Goal: Transaction & Acquisition: Download file/media

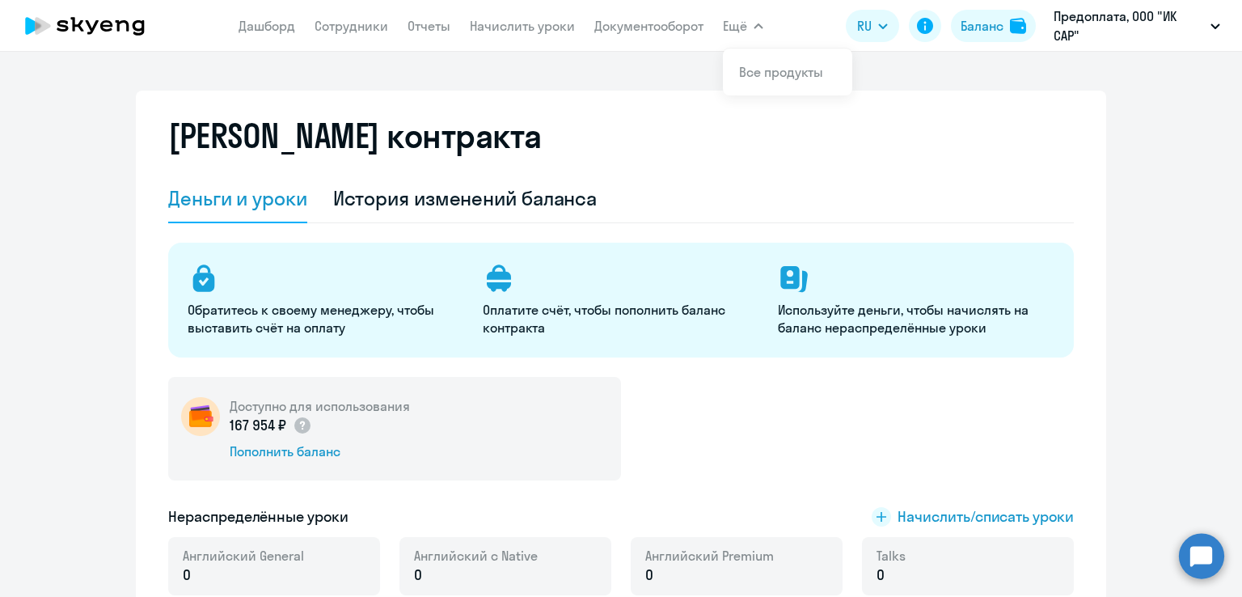
select select "english_adult_not_native_speaker"
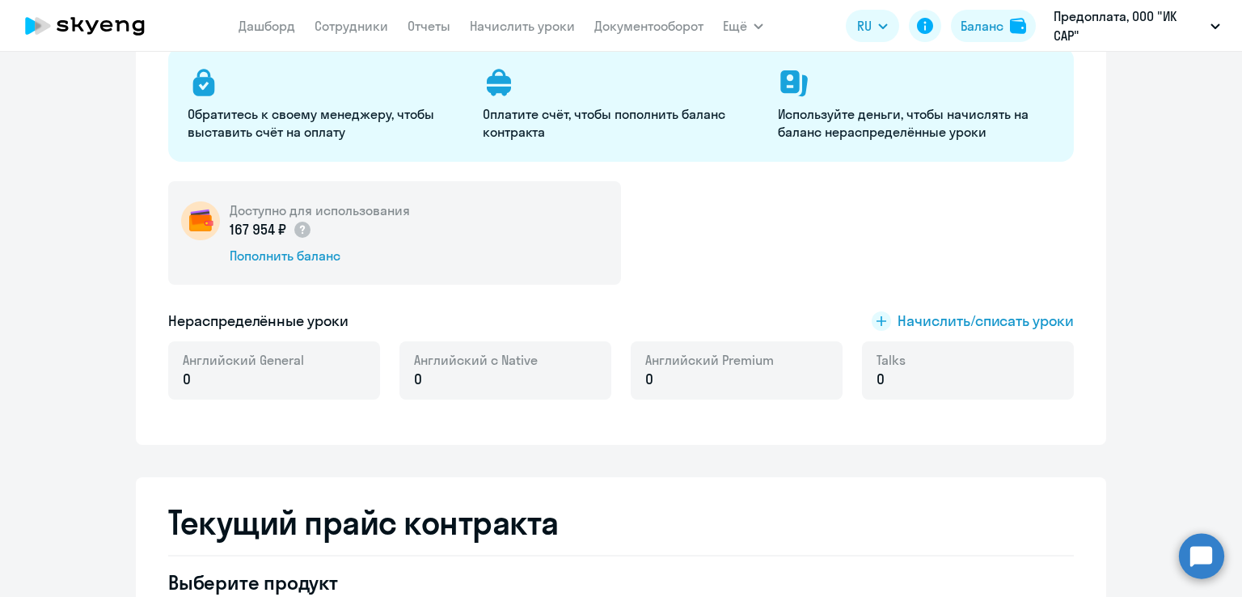
scroll to position [196, 0]
drag, startPoint x: 224, startPoint y: 226, endPoint x: 284, endPoint y: 223, distance: 59.9
click at [284, 223] on p "167 954 ₽" at bounding box center [271, 228] width 82 height 21
copy p "167 954 ₽"
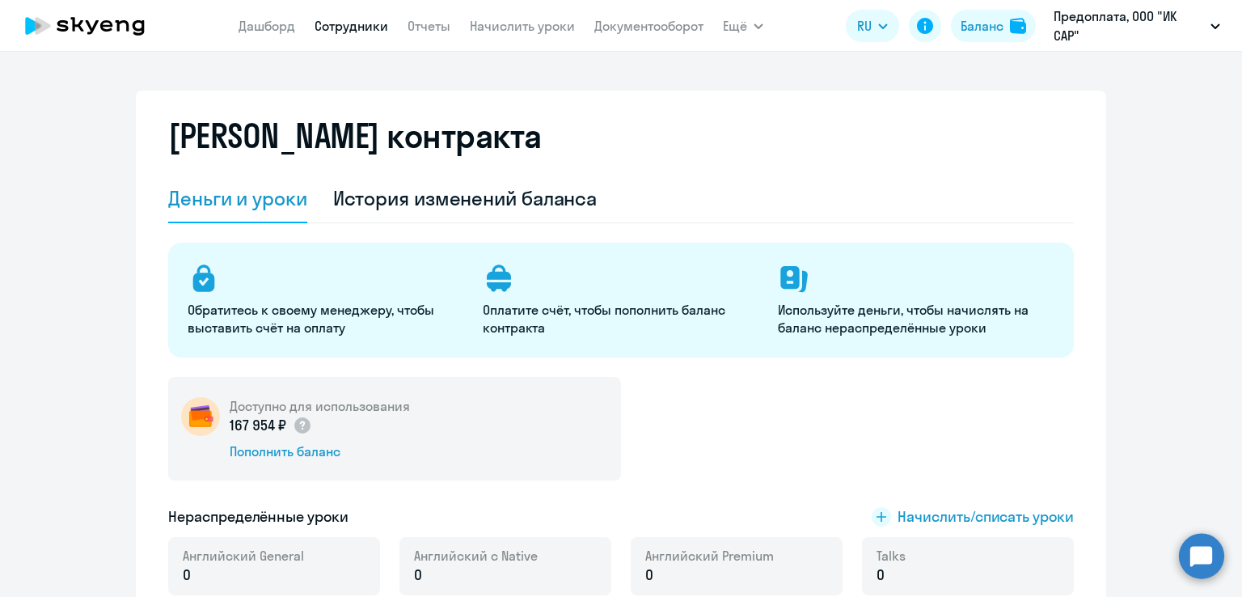
click at [345, 29] on link "Сотрудники" at bounding box center [351, 26] width 74 height 16
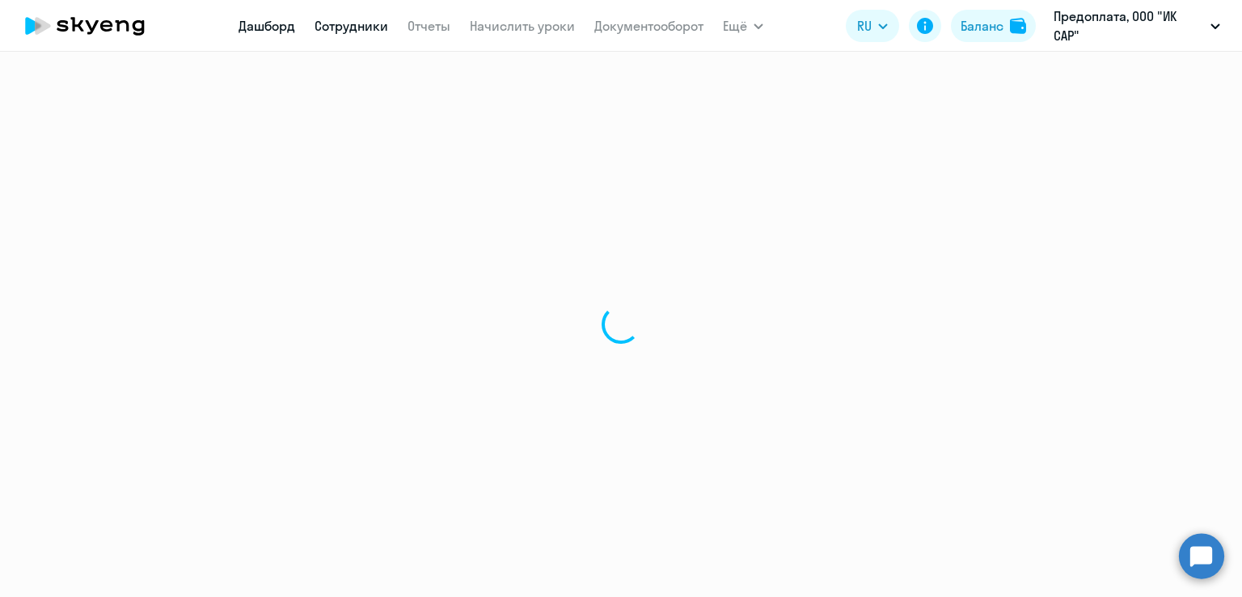
select select "30"
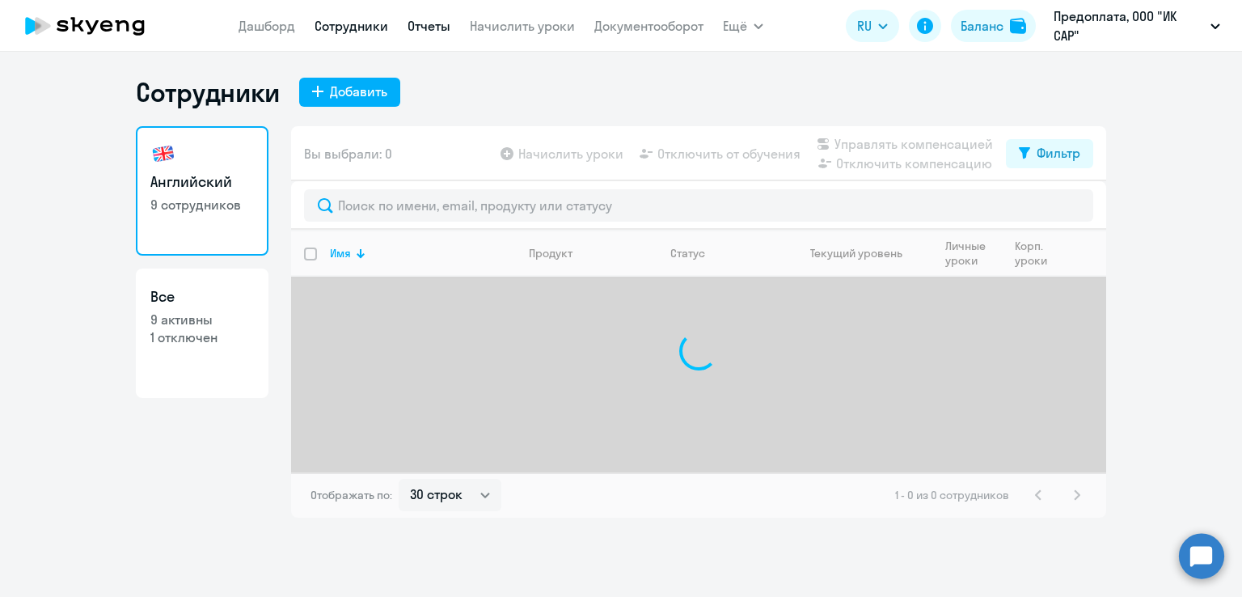
click at [423, 33] on link "Отчеты" at bounding box center [428, 26] width 43 height 16
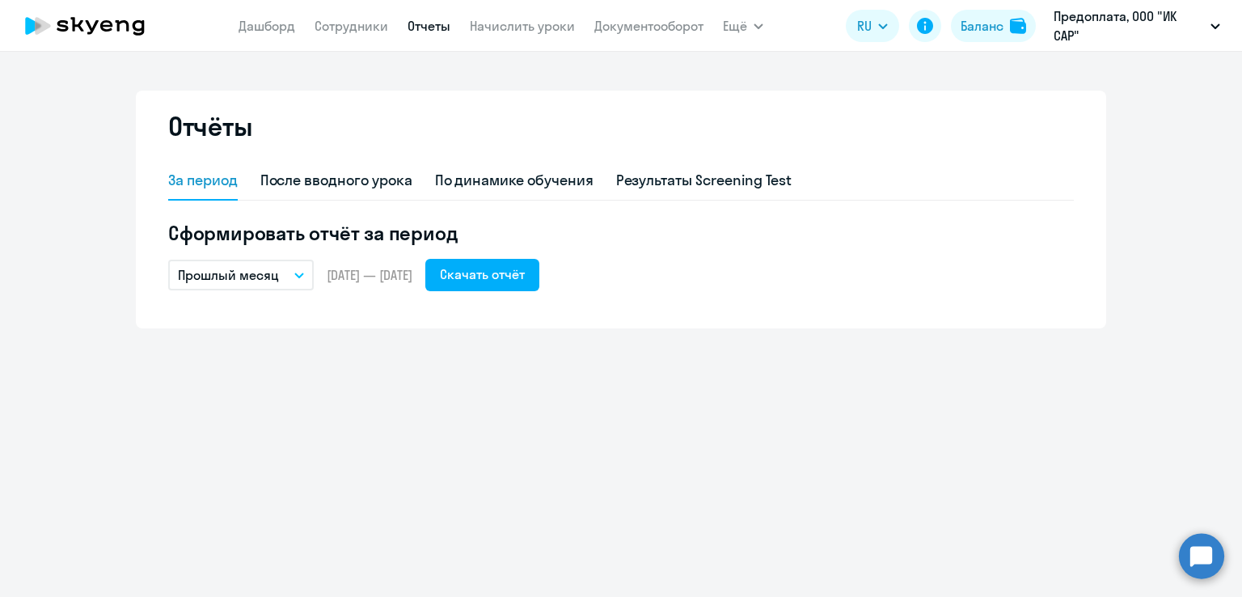
click at [256, 276] on p "Прошлый месяц" at bounding box center [228, 274] width 101 height 19
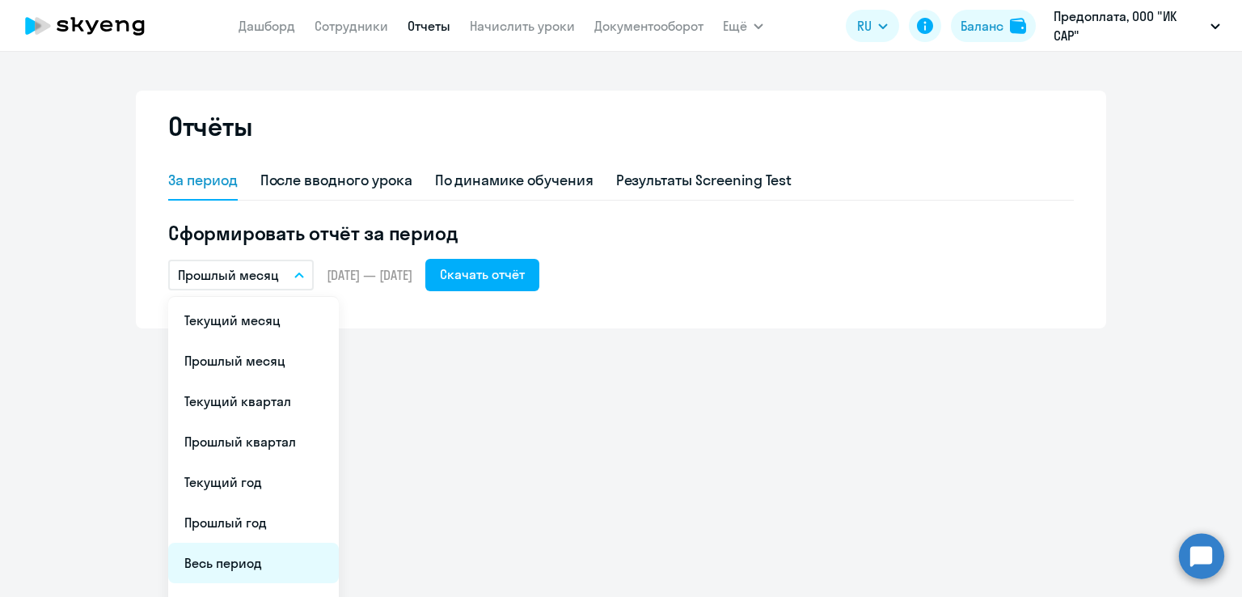
click at [227, 576] on li "Весь период" at bounding box center [253, 562] width 171 height 40
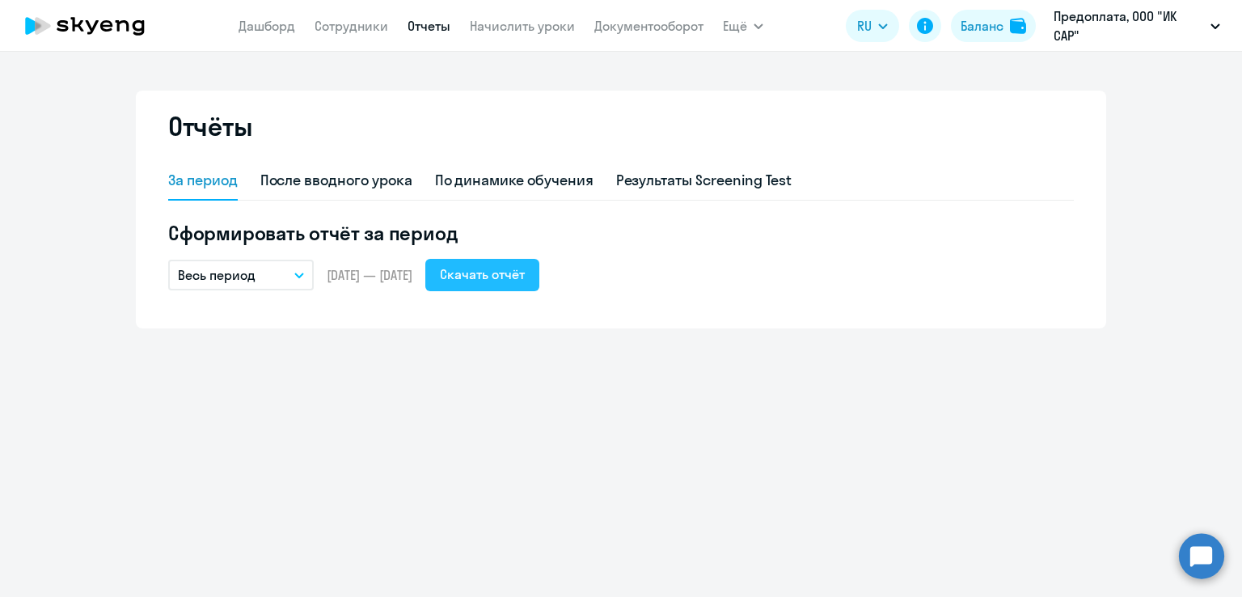
click at [525, 276] on div "Скачать отчёт" at bounding box center [482, 273] width 85 height 19
